Goal: Transaction & Acquisition: Purchase product/service

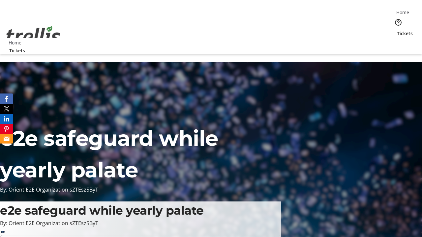
click at [397, 30] on span "Tickets" at bounding box center [405, 33] width 16 height 7
